Goal: Information Seeking & Learning: Learn about a topic

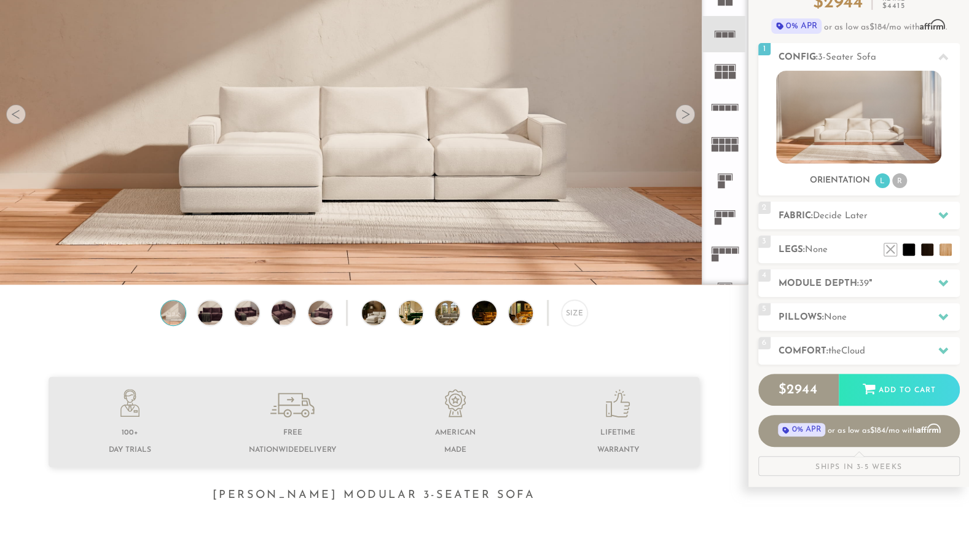
scroll to position [138, 0]
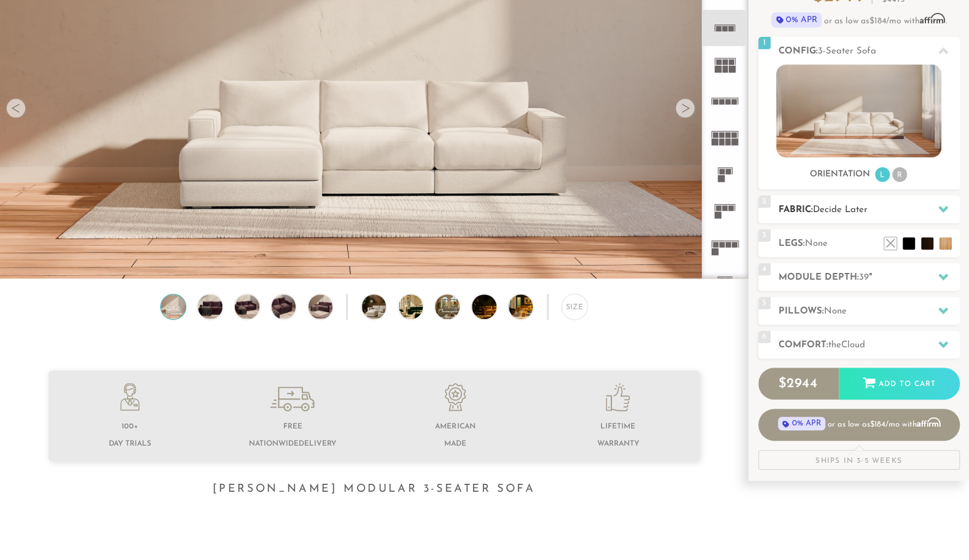
click at [950, 212] on div at bounding box center [944, 209] width 26 height 25
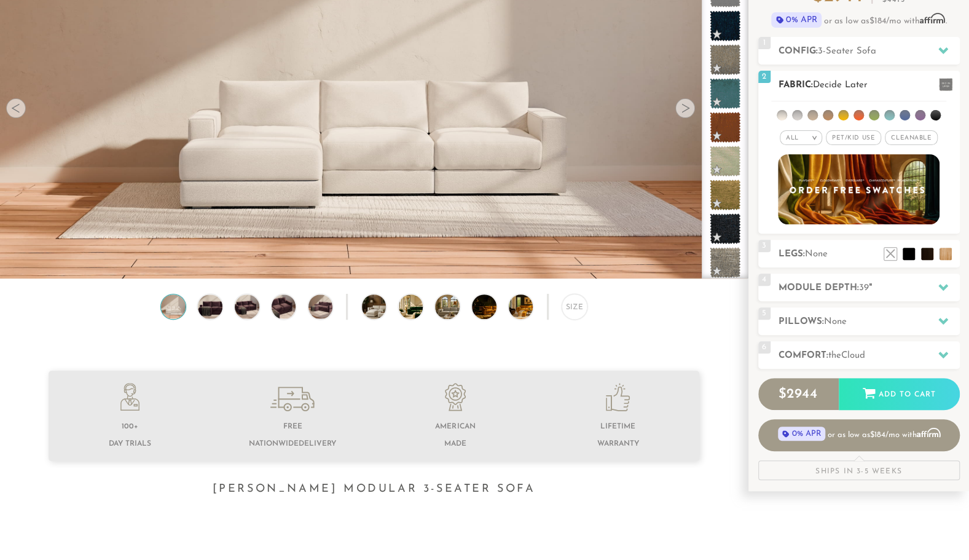
click at [859, 139] on span "Pet/Kid Use x" at bounding box center [853, 137] width 55 height 15
click at [795, 136] on div "All >" at bounding box center [796, 137] width 42 height 15
click at [806, 134] on div "All >" at bounding box center [796, 137] width 42 height 15
drag, startPoint x: 806, startPoint y: 134, endPoint x: 913, endPoint y: 133, distance: 106.3
click at [913, 133] on span "Cleanable x" at bounding box center [915, 137] width 53 height 15
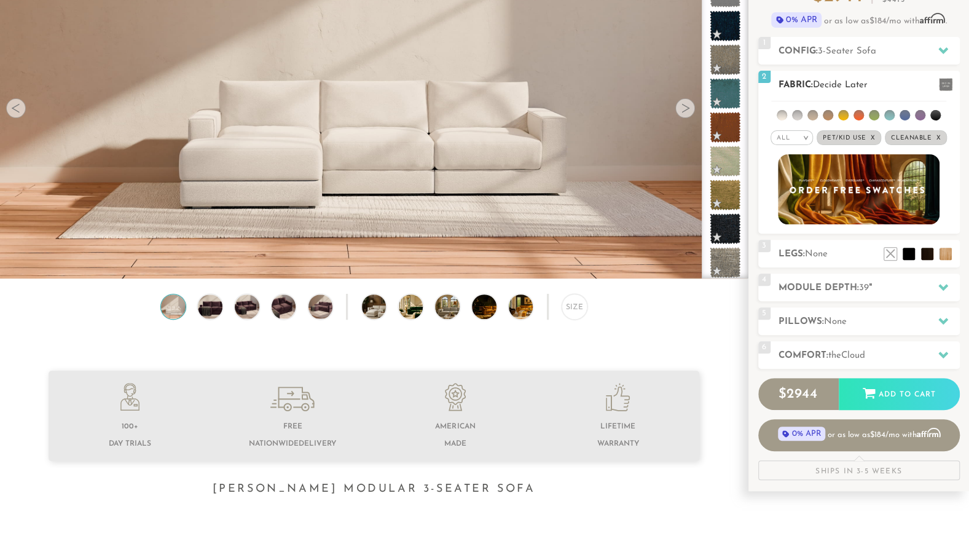
click at [852, 135] on span "Pet/Kid Use x" at bounding box center [849, 137] width 65 height 15
click at [911, 136] on span "Cleanable x" at bounding box center [912, 137] width 62 height 15
click at [812, 136] on em ">" at bounding box center [813, 138] width 9 height 6
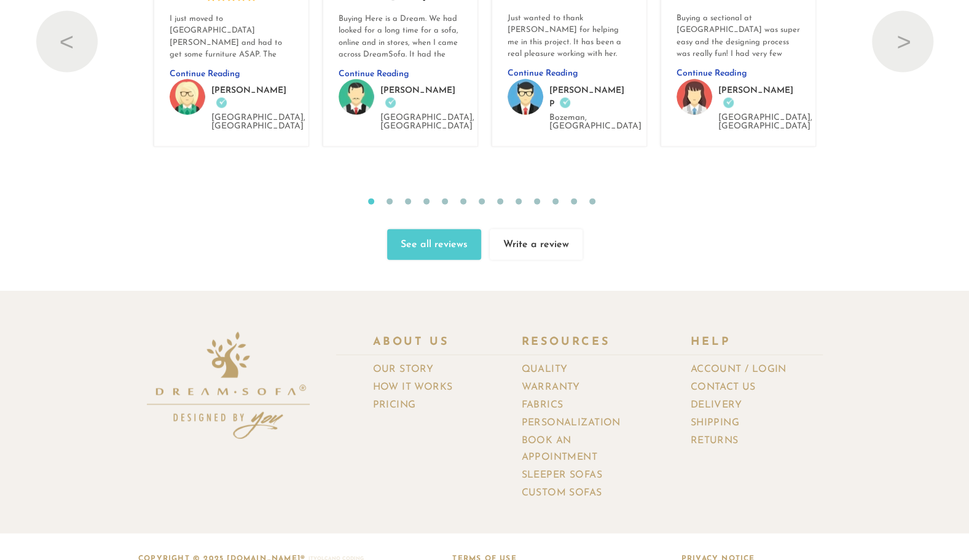
scroll to position [13333, 0]
